Goal: Task Accomplishment & Management: Complete application form

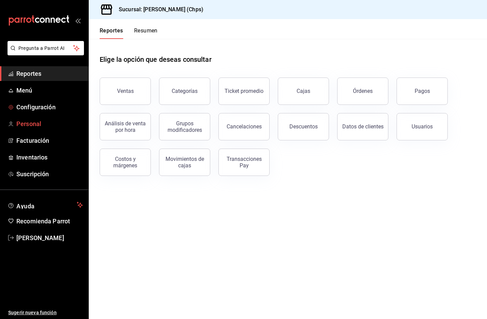
click at [44, 121] on span "Personal" at bounding box center [49, 123] width 67 height 9
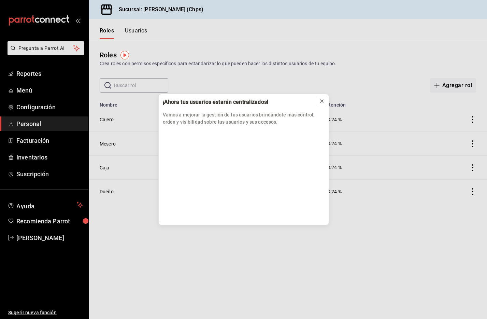
click at [319, 101] on icon at bounding box center [321, 100] width 5 height 5
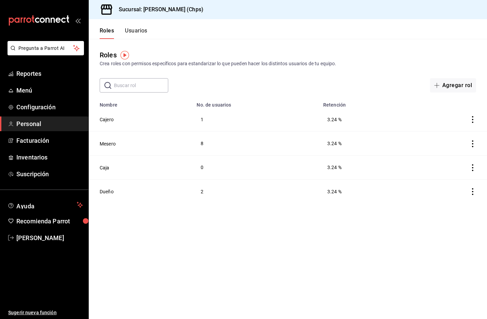
click at [128, 28] on button "Usuarios" at bounding box center [136, 33] width 23 height 12
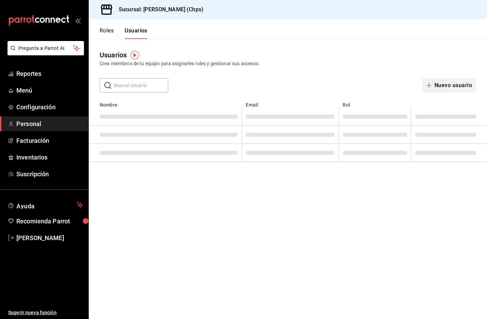
click at [446, 83] on button "Nuevo usuario" at bounding box center [450, 85] width 54 height 14
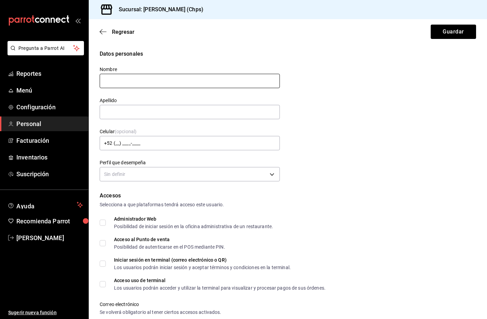
click at [232, 81] on input "text" at bounding box center [190, 81] width 180 height 14
click at [224, 78] on input "text" at bounding box center [190, 81] width 180 height 14
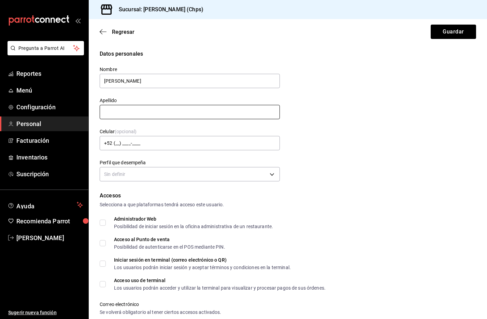
click at [207, 113] on input "text" at bounding box center [190, 112] width 180 height 14
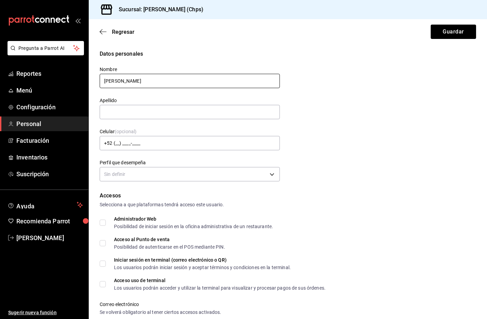
click at [115, 82] on input "[PERSON_NAME]" at bounding box center [190, 81] width 180 height 14
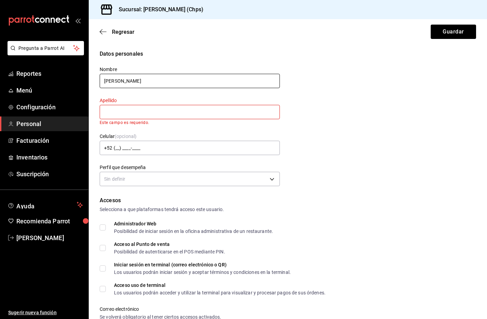
click at [115, 82] on input "[PERSON_NAME]" at bounding box center [190, 81] width 180 height 14
click at [113, 81] on input "[PERSON_NAME]" at bounding box center [190, 81] width 180 height 14
type input "[PERSON_NAME]"
click at [132, 110] on input "text" at bounding box center [190, 112] width 180 height 14
type input "[PERSON_NAME]"
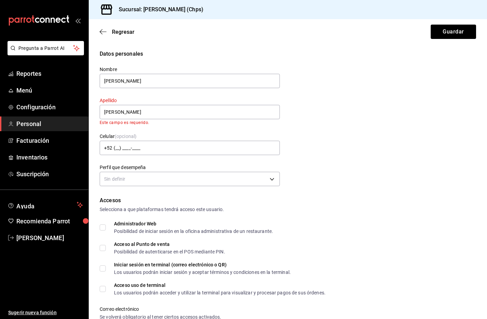
click at [159, 127] on div "Celular (opcional) +52 (__) ____-____" at bounding box center [186, 140] width 189 height 31
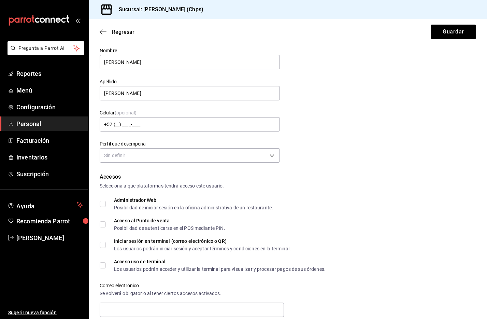
scroll to position [25, 0]
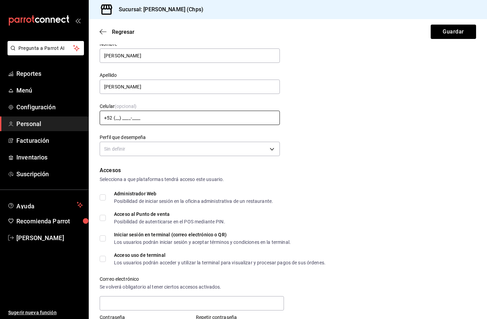
click at [160, 114] on input "+52 (__) ____-____" at bounding box center [190, 118] width 180 height 14
click at [217, 128] on div "Perfil que desempeña Sin definir" at bounding box center [186, 142] width 189 height 32
click at [212, 148] on body "Pregunta a Parrot AI Reportes Menú Configuración Personal Facturación Inventari…" at bounding box center [243, 159] width 487 height 319
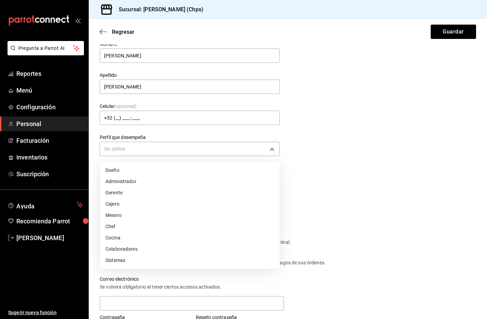
click at [176, 213] on li "Mesero" at bounding box center [190, 215] width 180 height 11
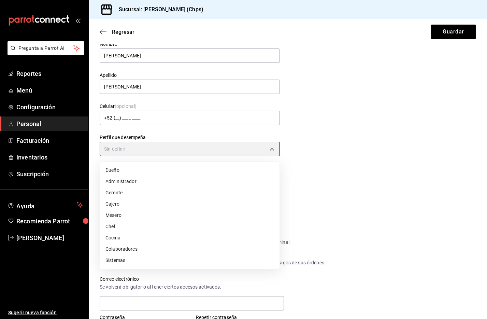
type input "WAITER"
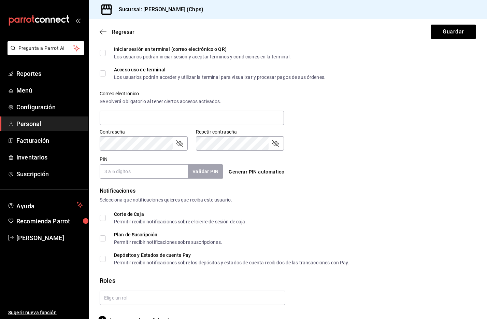
scroll to position [220, 0]
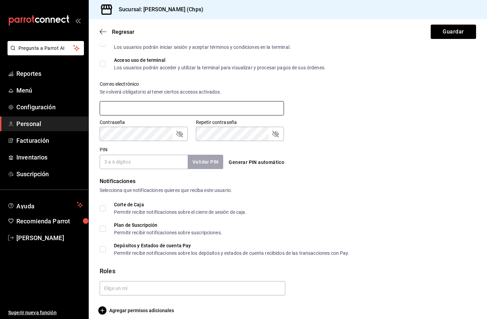
click at [160, 103] on input "text" at bounding box center [192, 108] width 184 height 14
click at [154, 106] on input "text" at bounding box center [192, 108] width 184 height 14
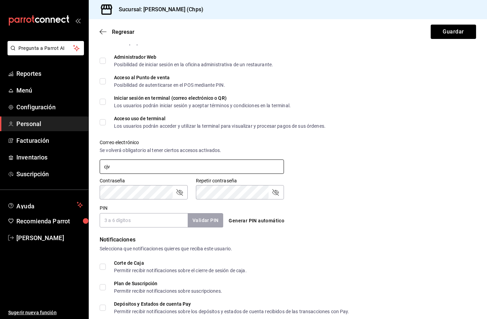
scroll to position [162, 0]
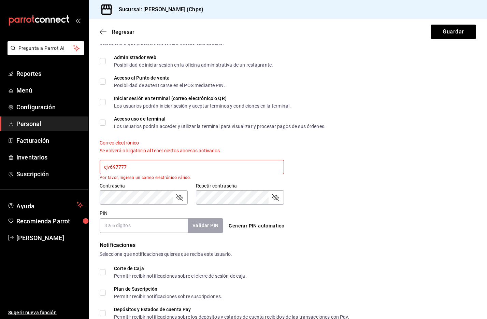
click at [233, 165] on input "cjv697777" at bounding box center [192, 167] width 184 height 14
click at [248, 155] on div "Correo electrónico Se volverá obligatorio [PERSON_NAME] ciertos accesos activad…" at bounding box center [192, 160] width 184 height 40
click at [231, 168] on input "cjv697777" at bounding box center [192, 167] width 184 height 14
type input "[EMAIL_ADDRESS][DOMAIN_NAME]"
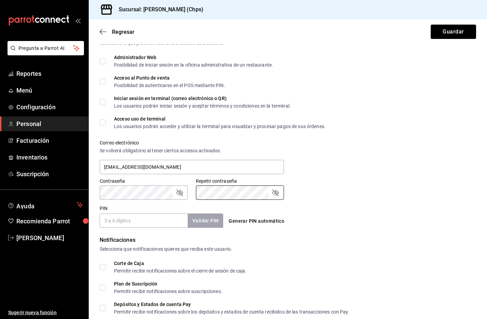
click at [160, 195] on body "Pregunta a Parrot AI Reportes Menú Configuración Personal Facturación Inventari…" at bounding box center [243, 159] width 487 height 319
click at [177, 223] on input "PIN" at bounding box center [144, 221] width 88 height 14
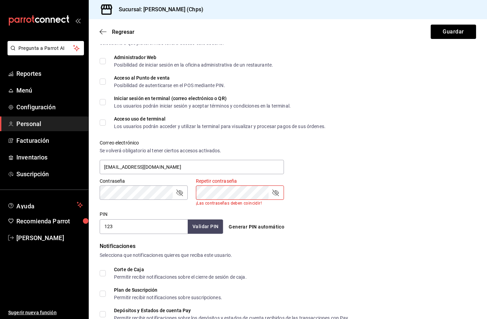
type input "123"
click at [208, 229] on button "Validar PIN" at bounding box center [205, 226] width 36 height 15
click at [198, 226] on button "Validar PIN" at bounding box center [205, 226] width 36 height 15
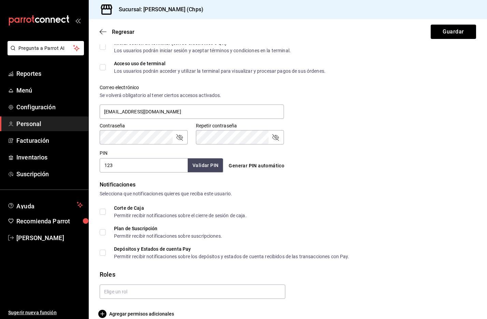
scroll to position [227, 0]
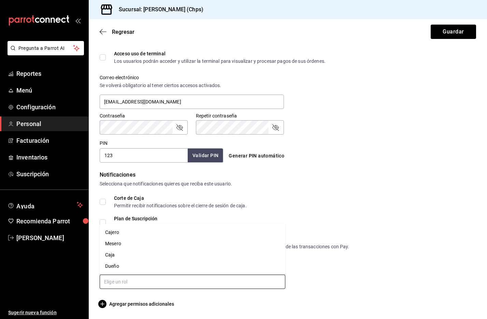
click at [152, 277] on input "text" at bounding box center [193, 282] width 186 height 14
click at [134, 241] on li "Mesero" at bounding box center [193, 243] width 186 height 11
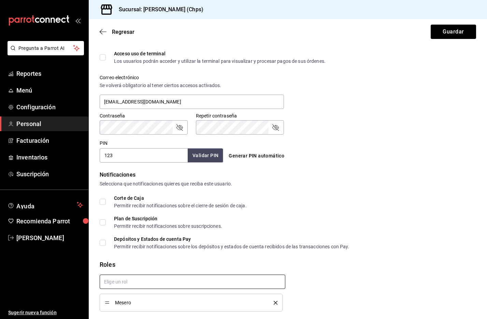
checkbox input "true"
click at [459, 35] on button "Guardar" at bounding box center [453, 32] width 45 height 14
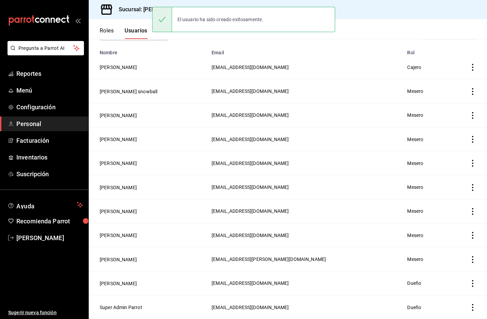
scroll to position [51, 0]
